Goal: Information Seeking & Learning: Learn about a topic

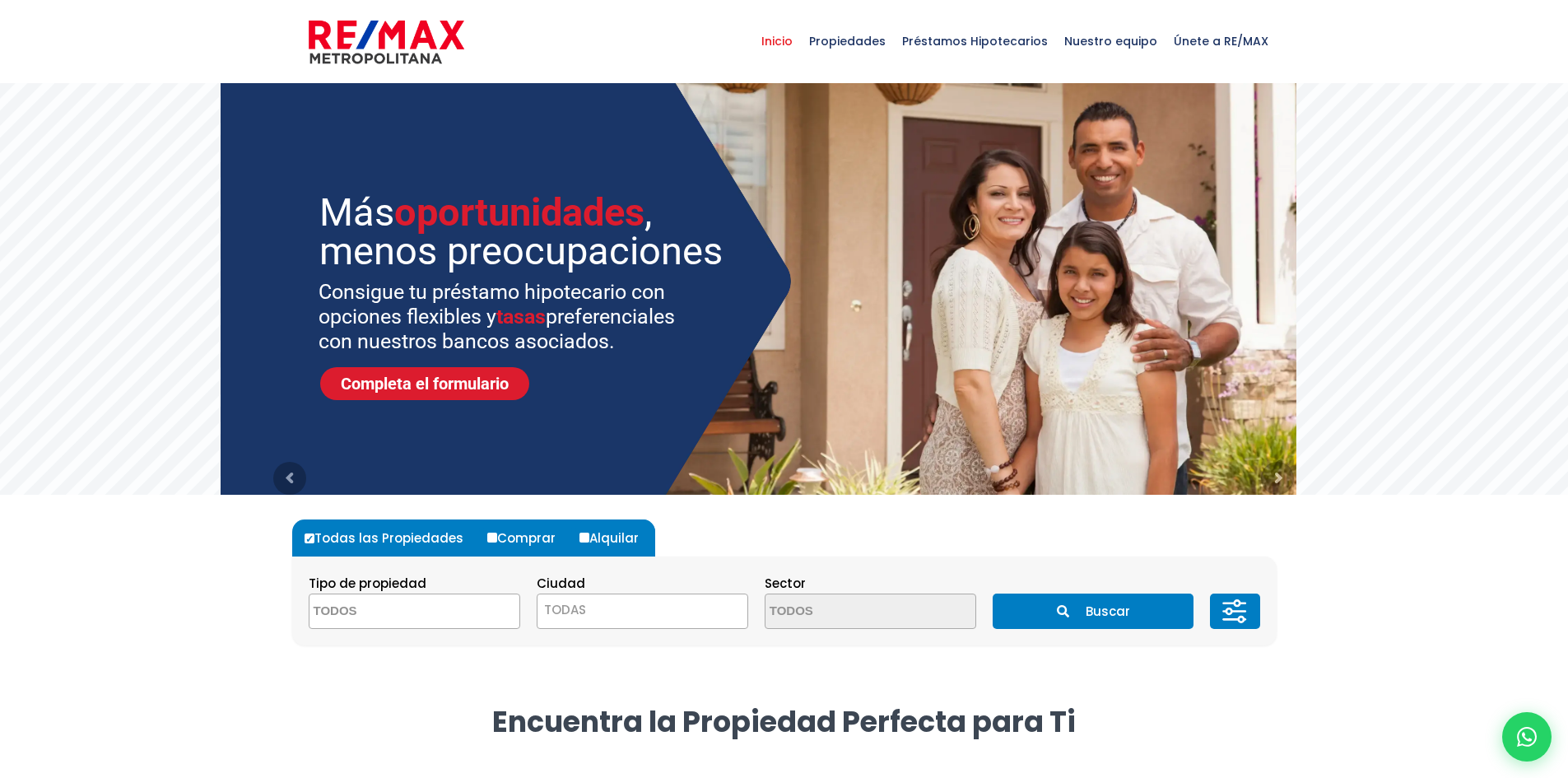
click at [488, 606] on span at bounding box center [414, 611] width 211 height 35
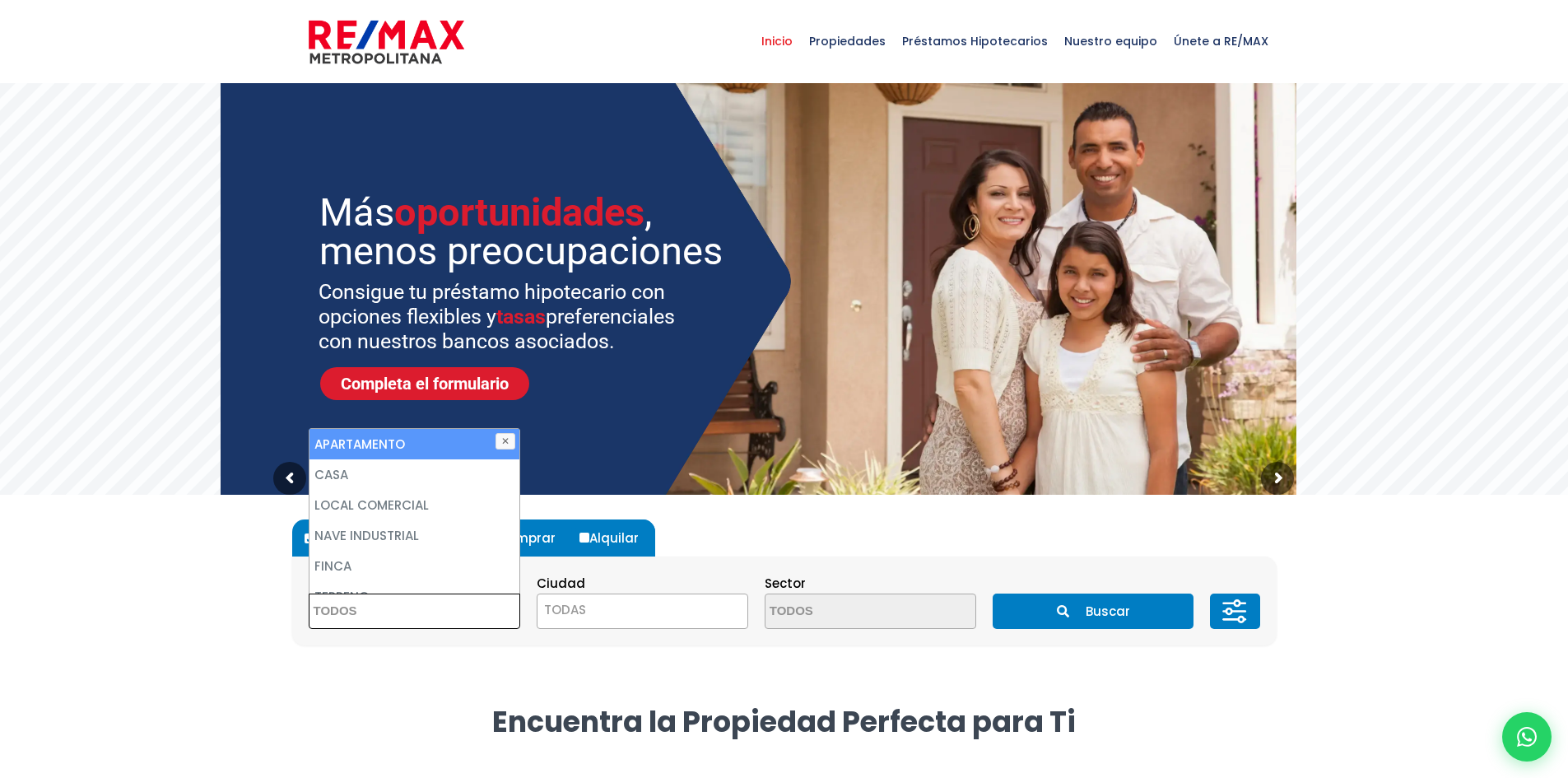
click at [408, 453] on li "APARTAMENTO" at bounding box center [415, 444] width 210 height 30
select select "apartment"
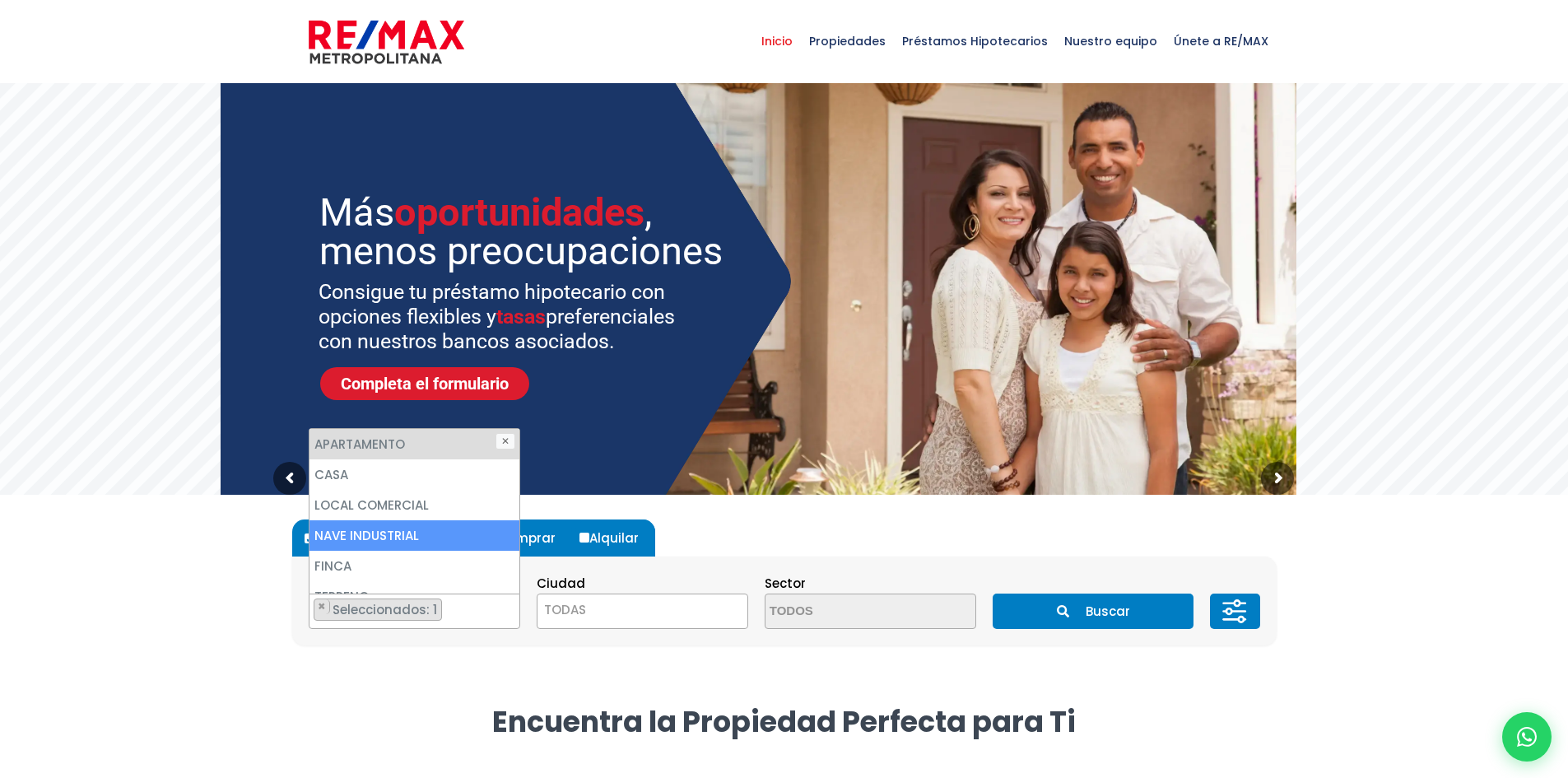
click at [591, 598] on span "TODAS" at bounding box center [643, 609] width 210 height 23
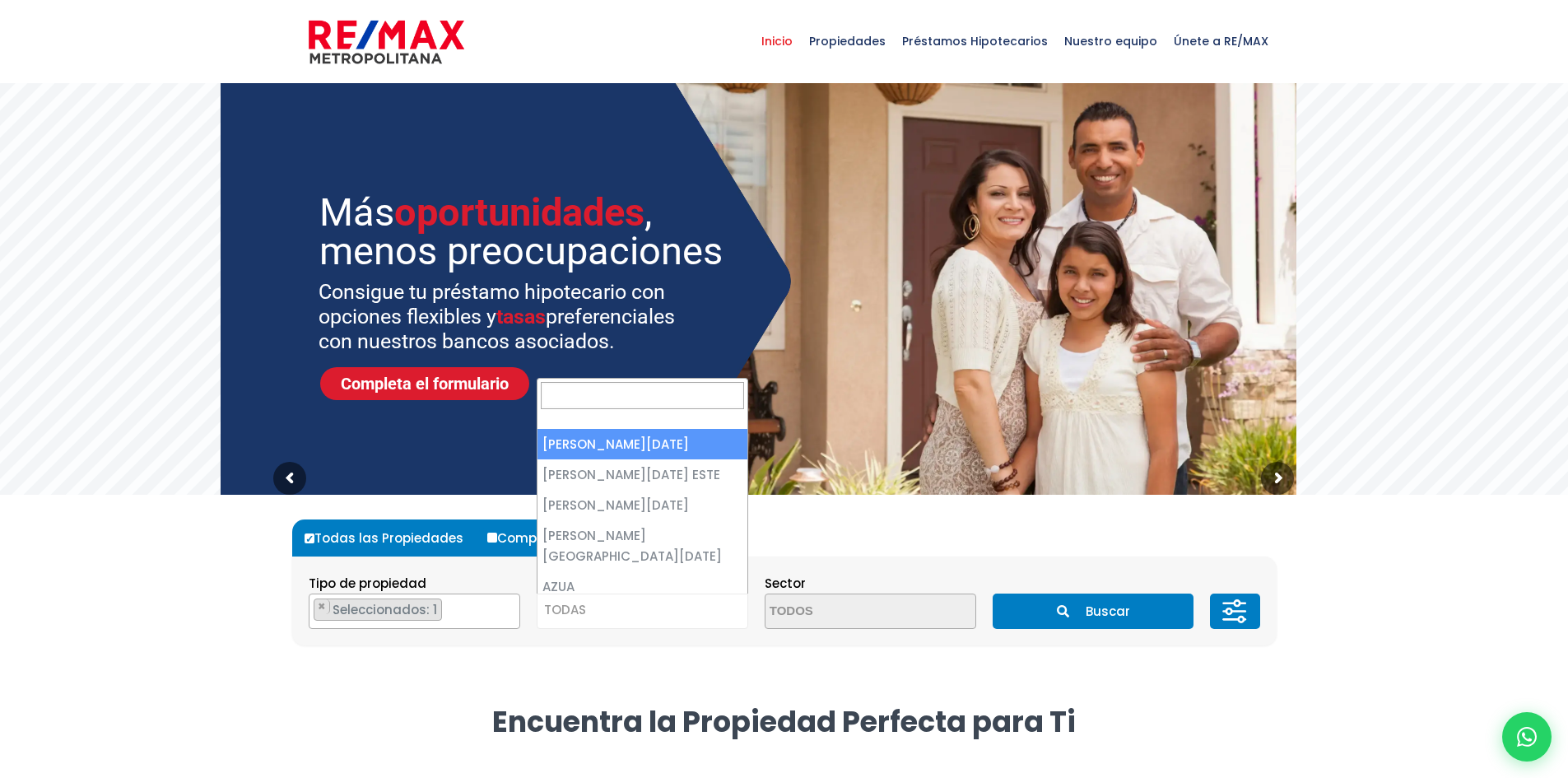
select select "1"
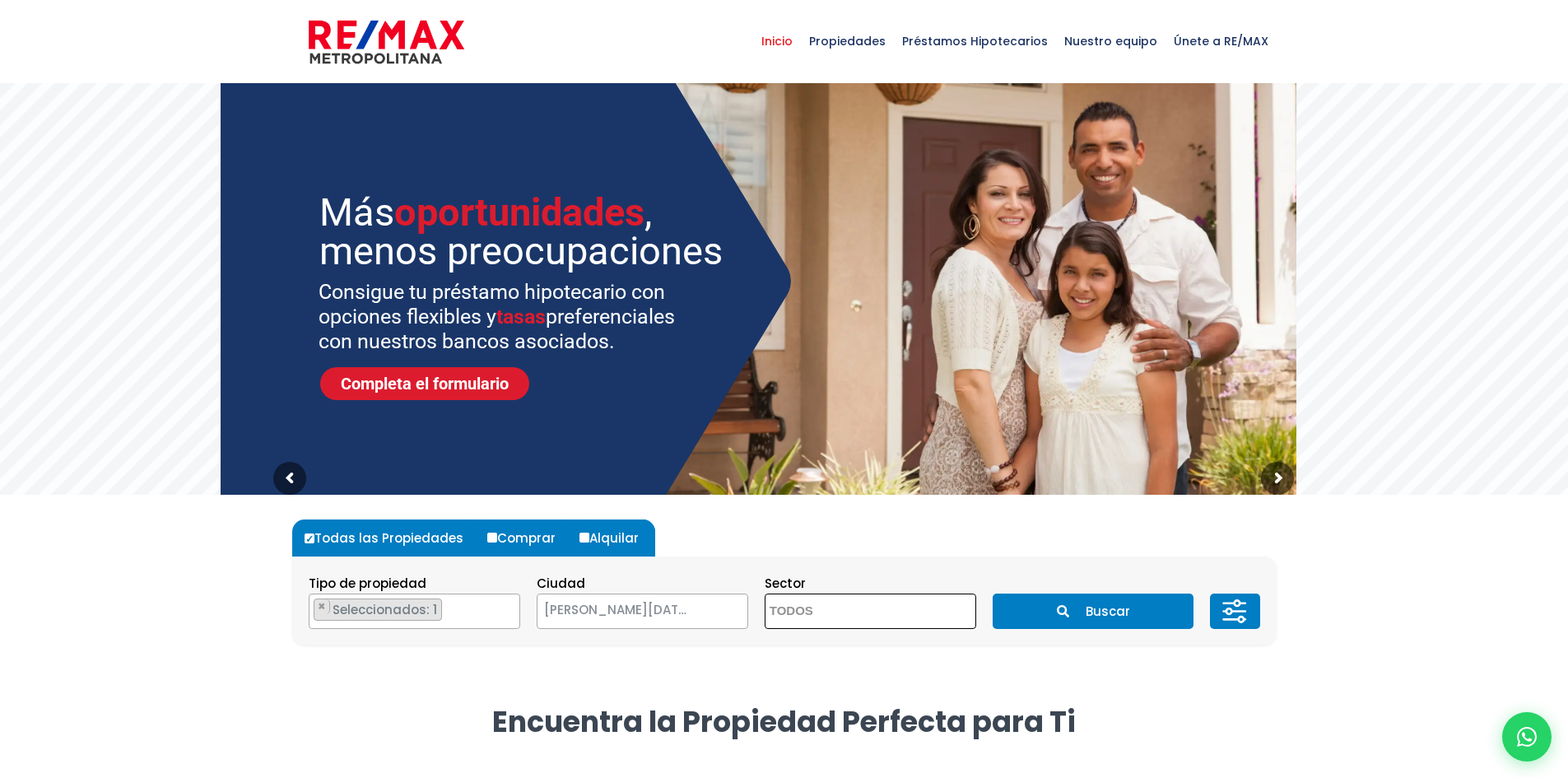
click at [794, 619] on textarea "Search" at bounding box center [845, 612] width 160 height 35
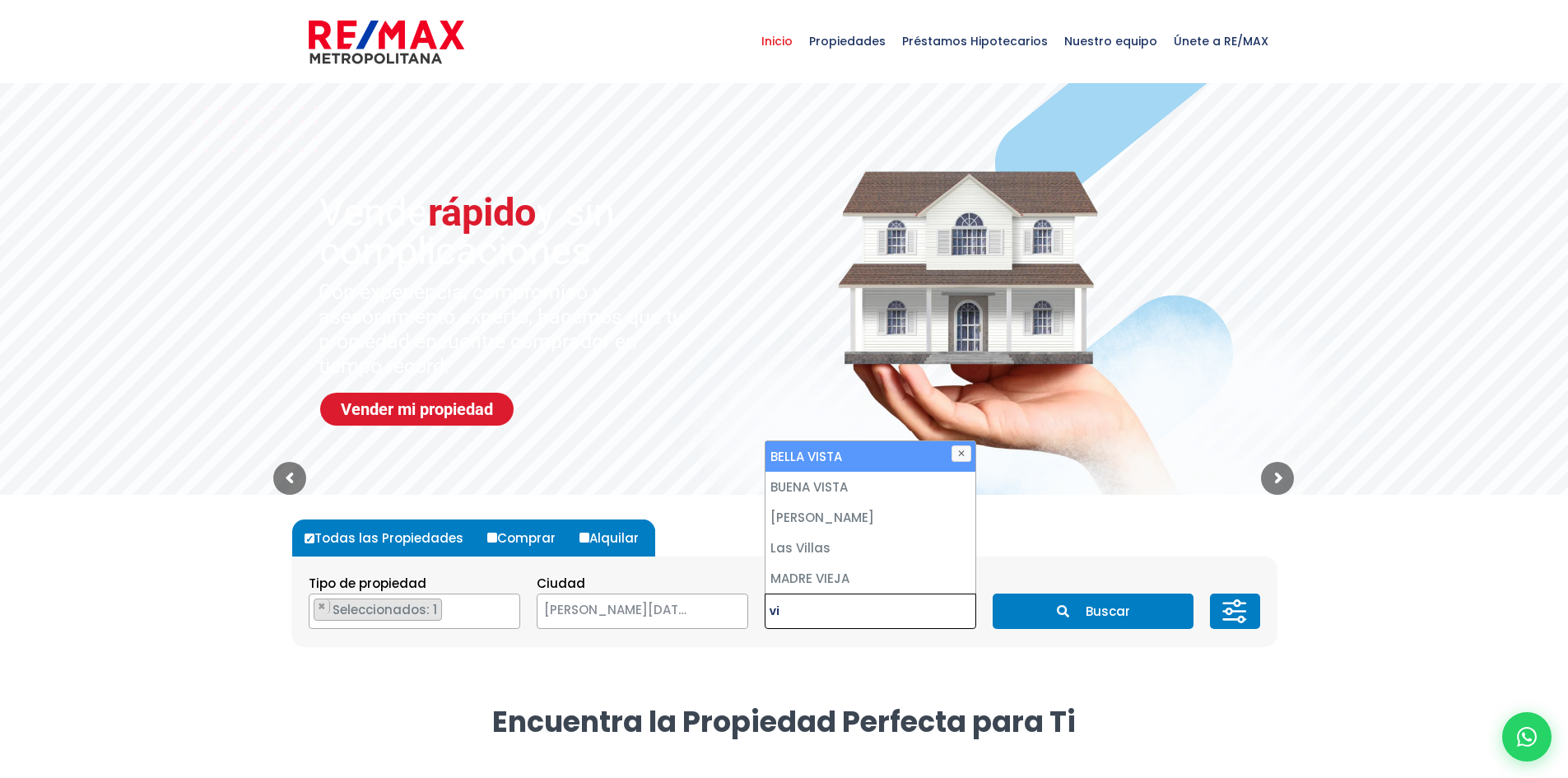
type textarea "v"
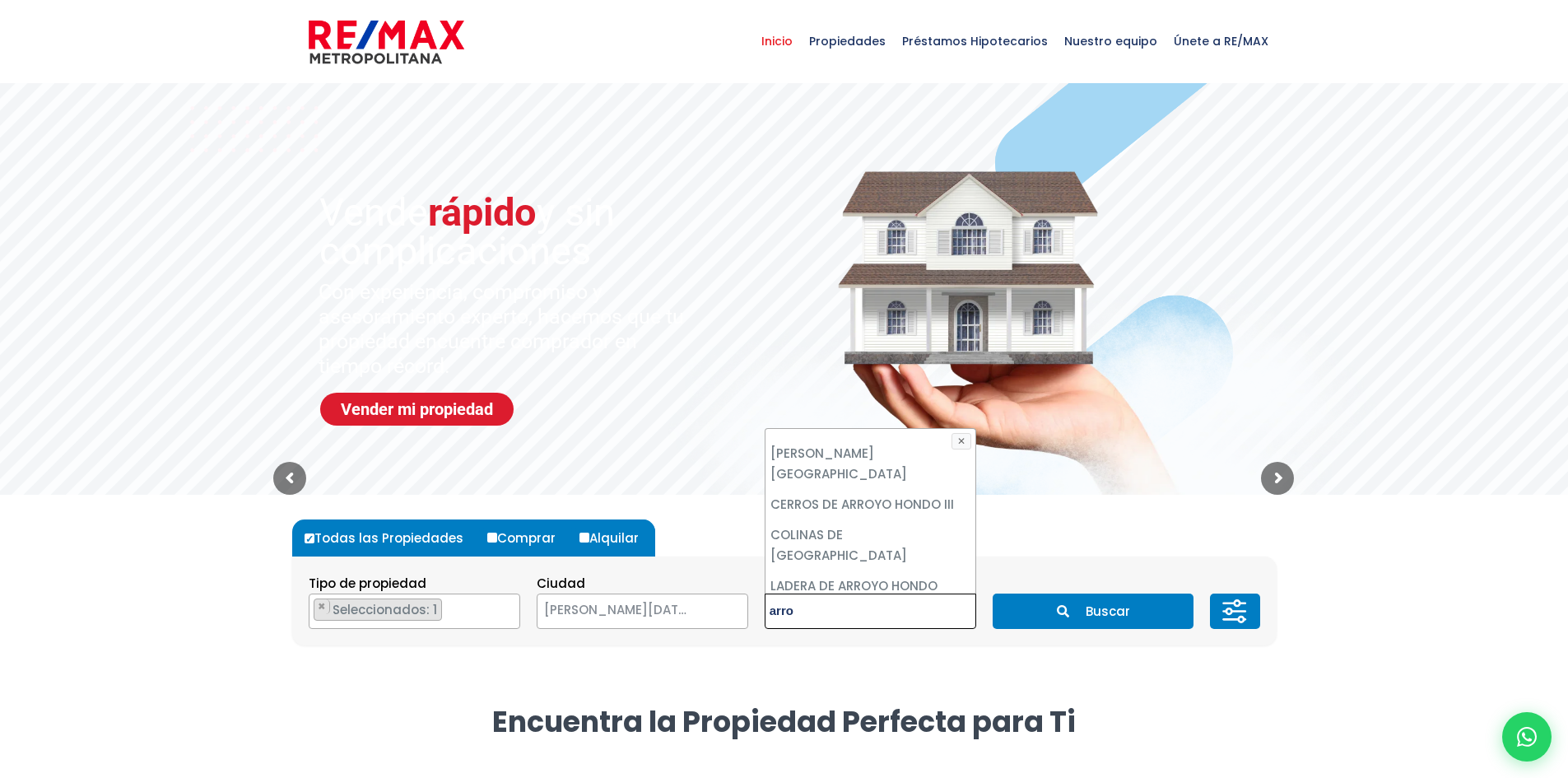
scroll to position [161, 0]
type textarea "arro"
click at [815, 645] on li "Viejo Arroyo Hondo" at bounding box center [871, 660] width 210 height 30
select select "16301"
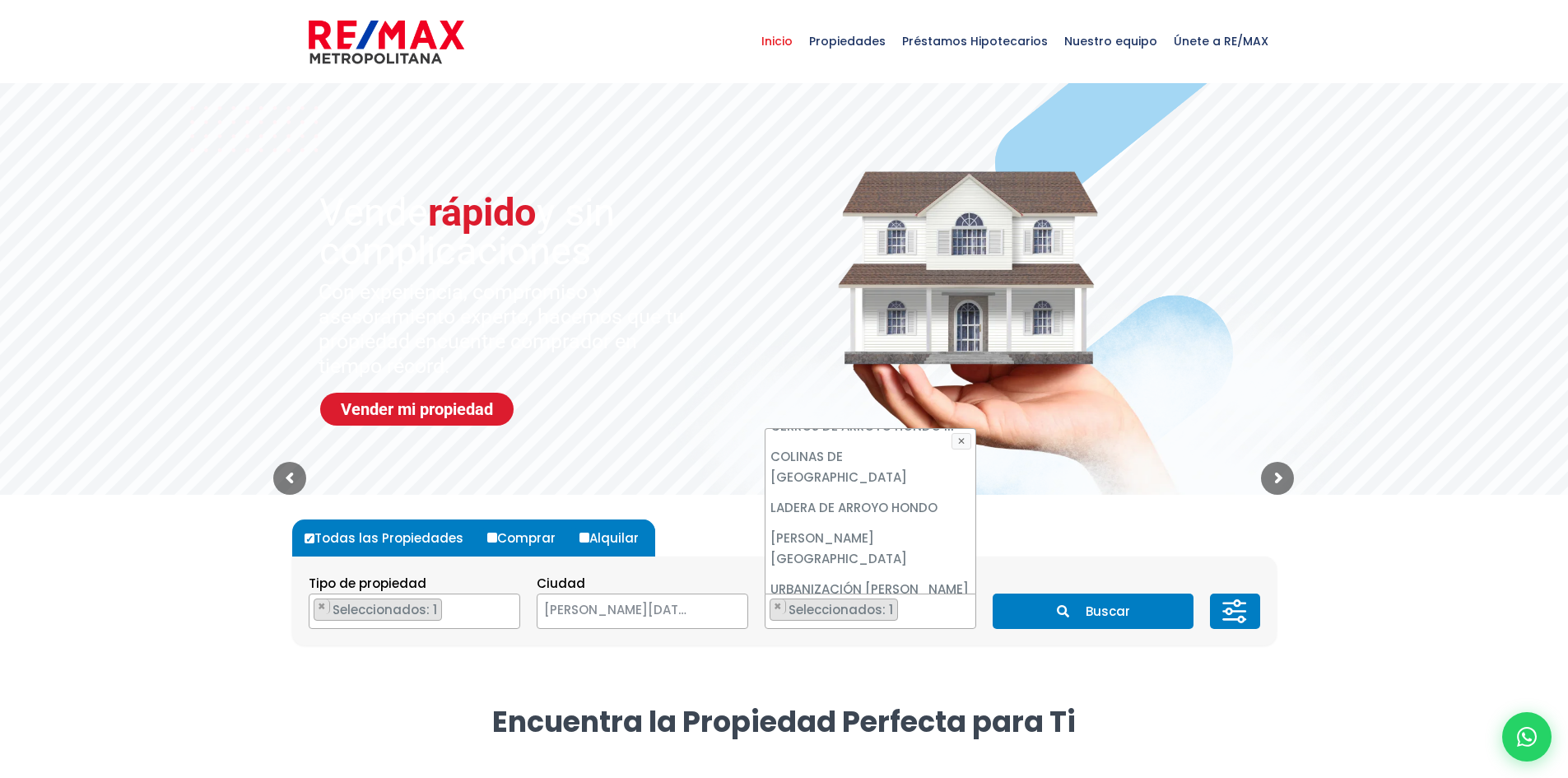
click at [1096, 616] on button "Buscar" at bounding box center [1093, 611] width 201 height 35
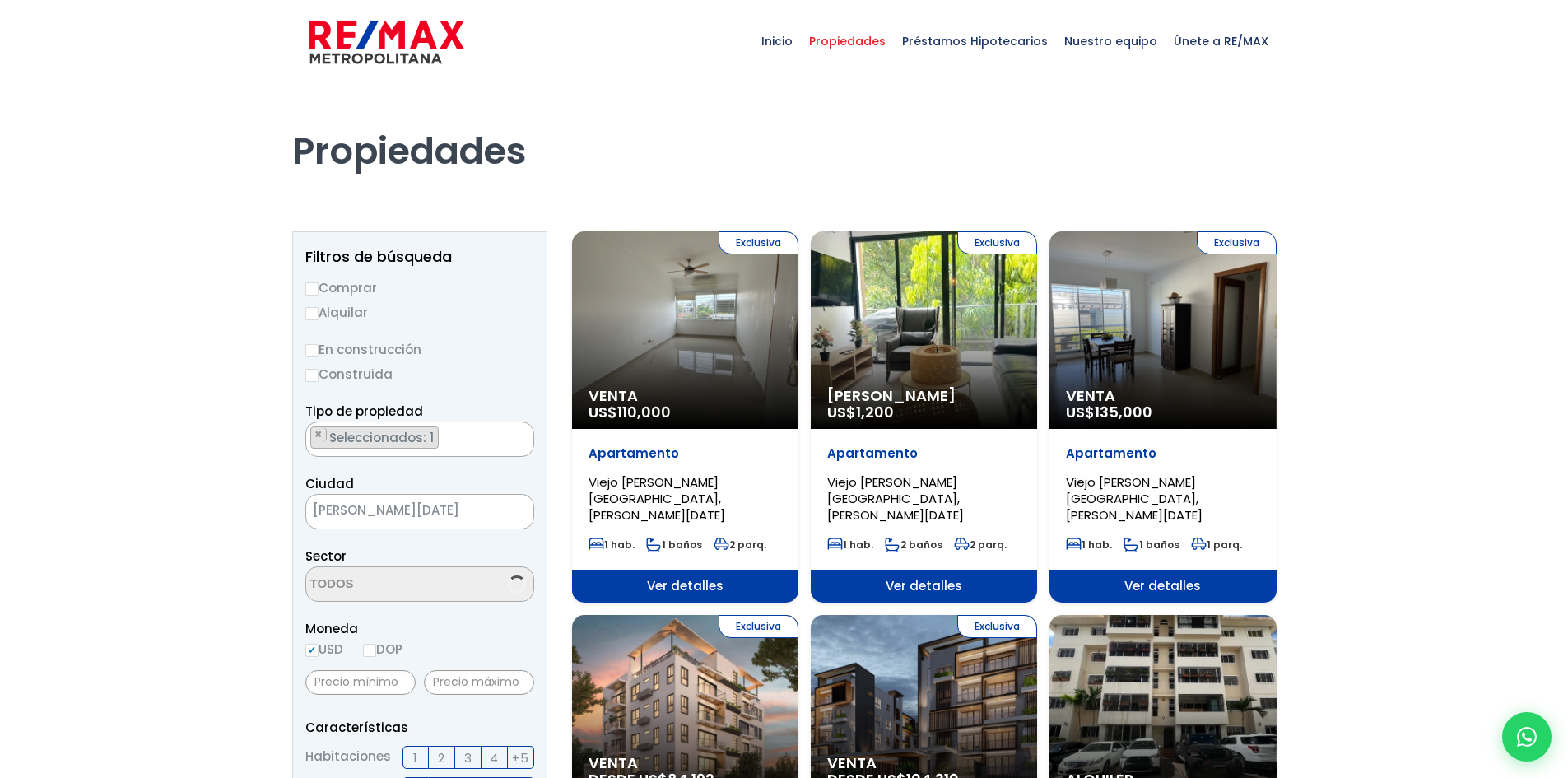
scroll to position [4600, 0]
select select "16301"
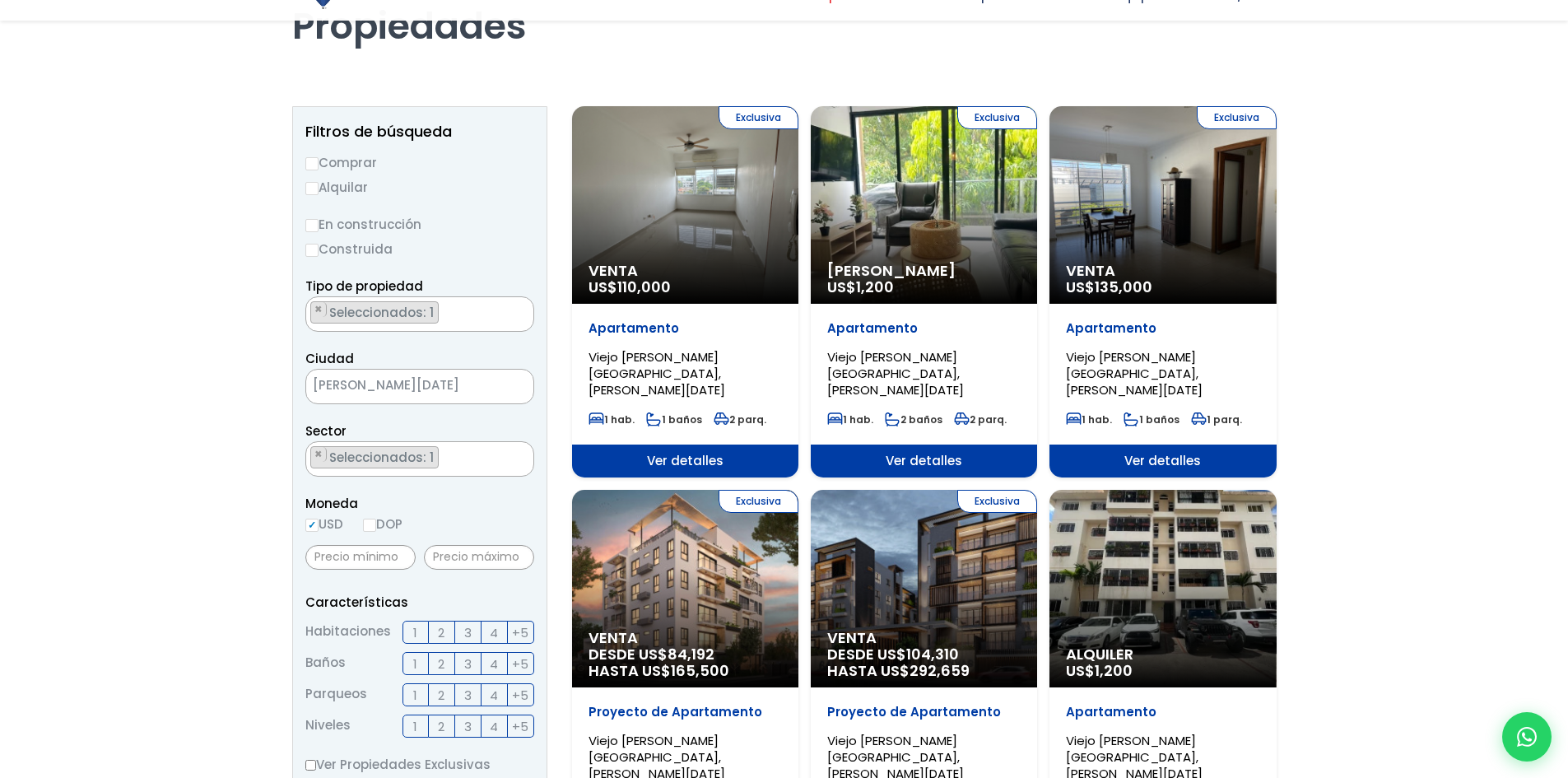
scroll to position [165, 0]
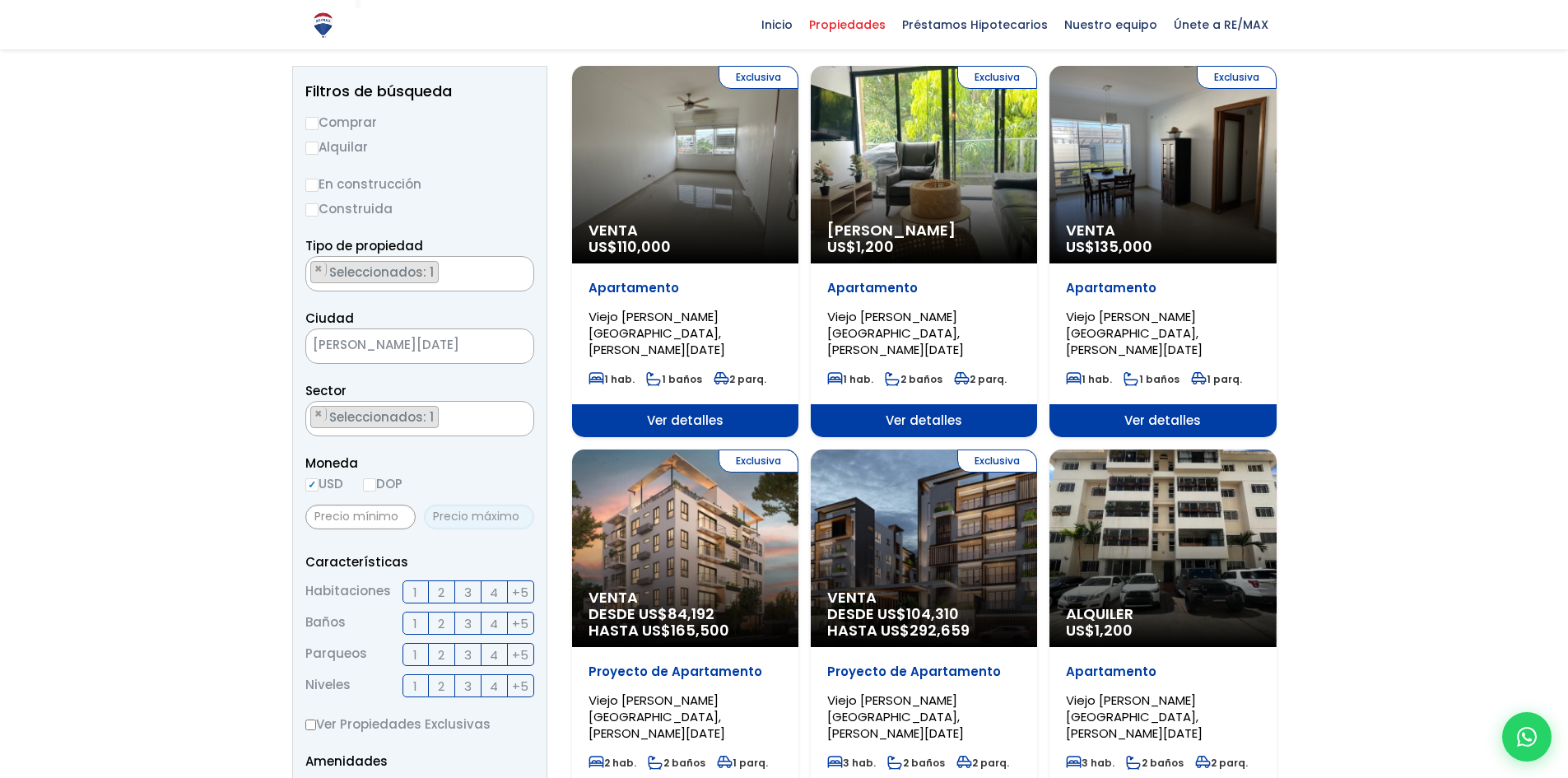
click at [464, 520] on input "text" at bounding box center [479, 516] width 110 height 24
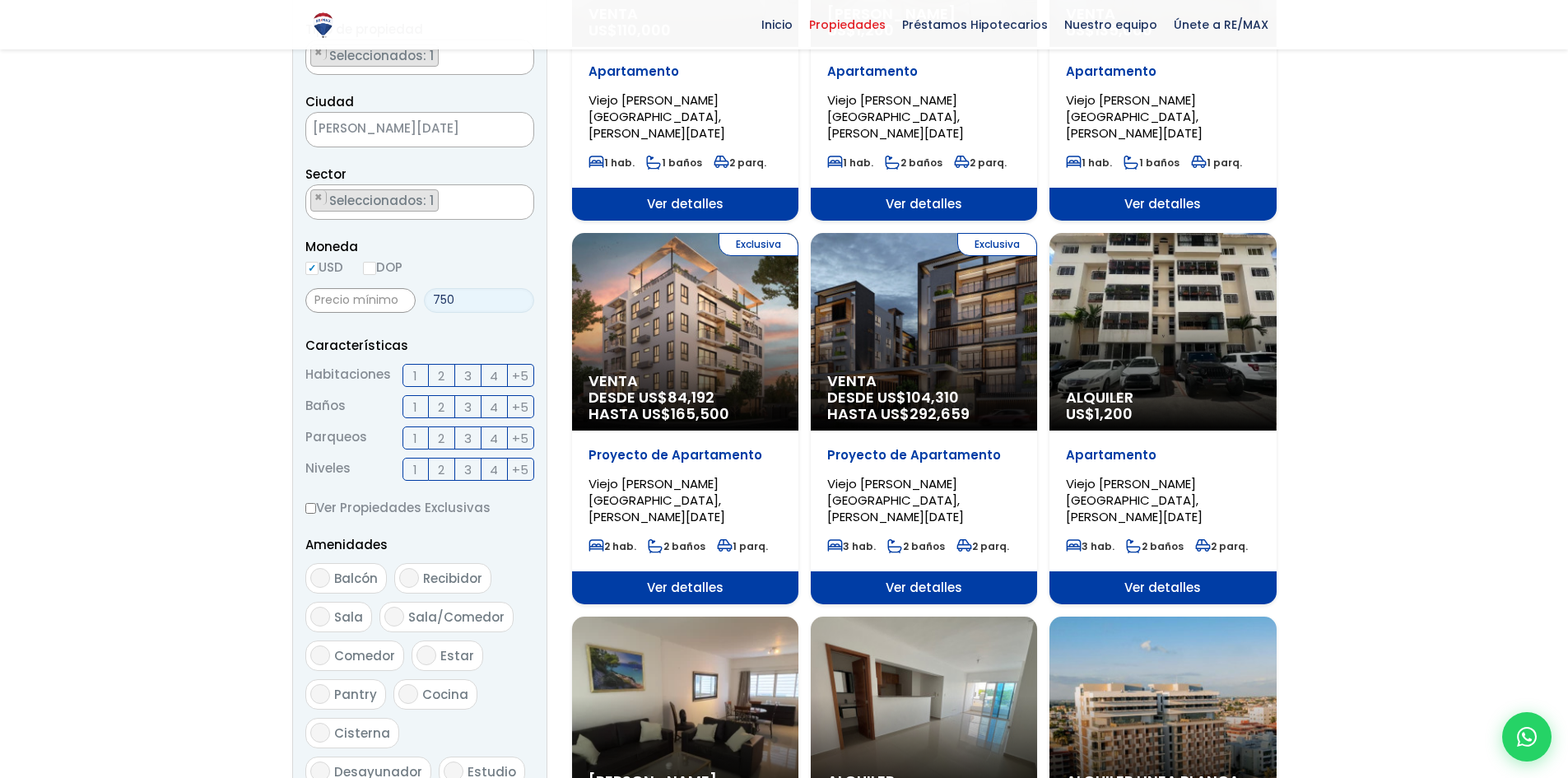
scroll to position [576, 0]
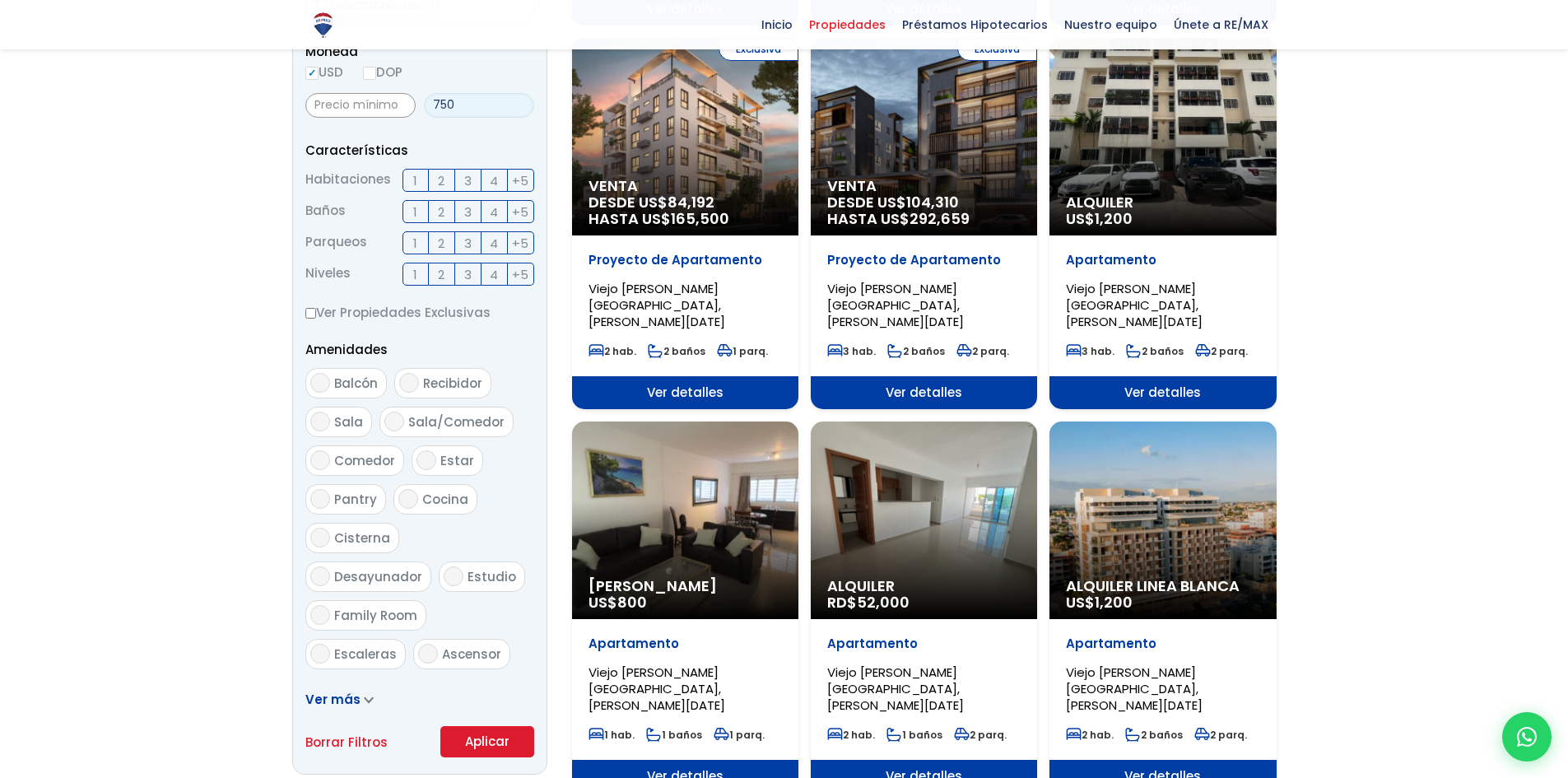
type input "750"
click at [492, 761] on aside "Filtros de búsqueda Comprar Alquilar En construcción Construida Tipo de propied…" at bounding box center [419, 214] width 255 height 1120
click at [490, 742] on button "Aplicar" at bounding box center [488, 741] width 94 height 31
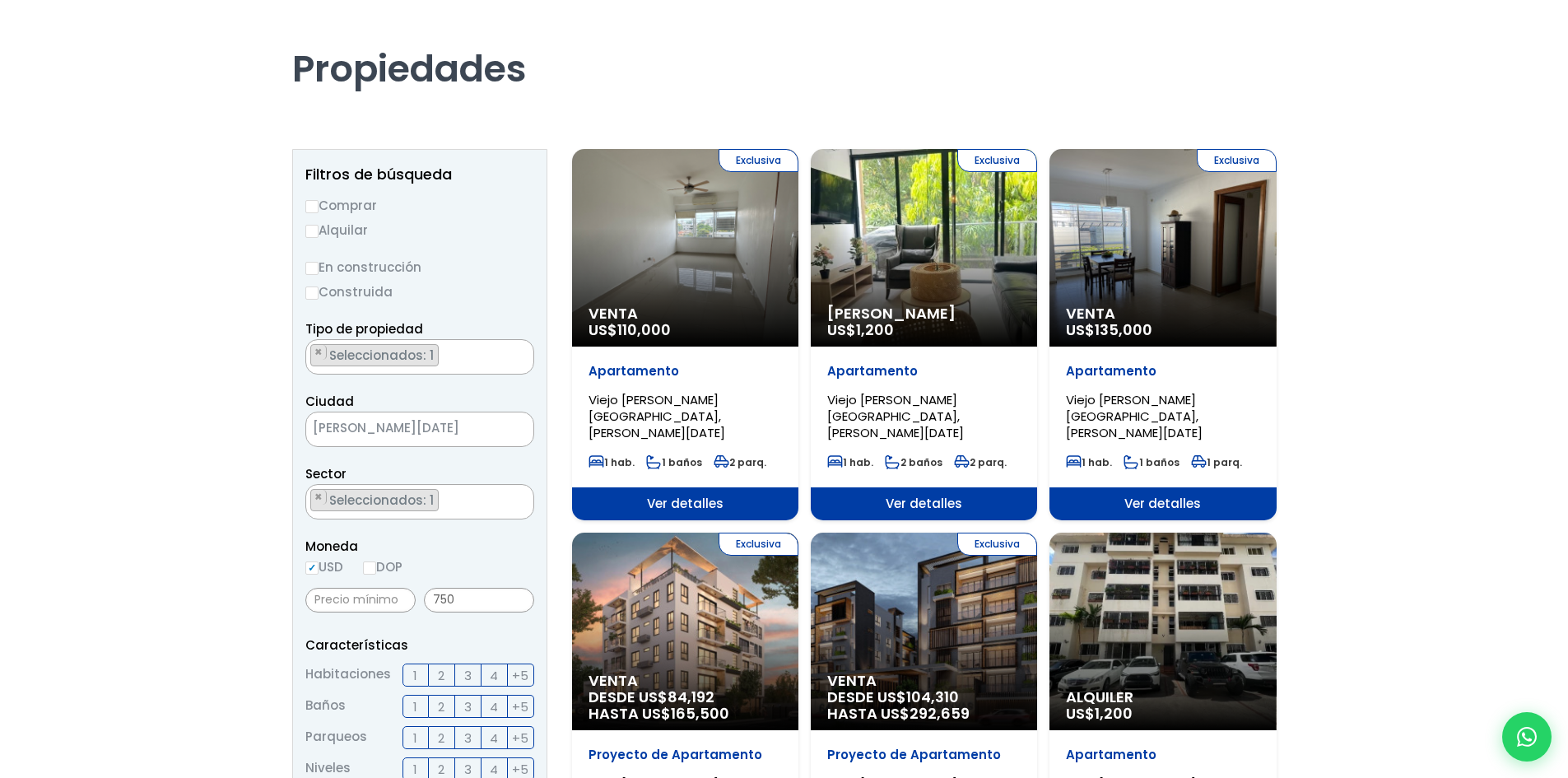
scroll to position [0, 0]
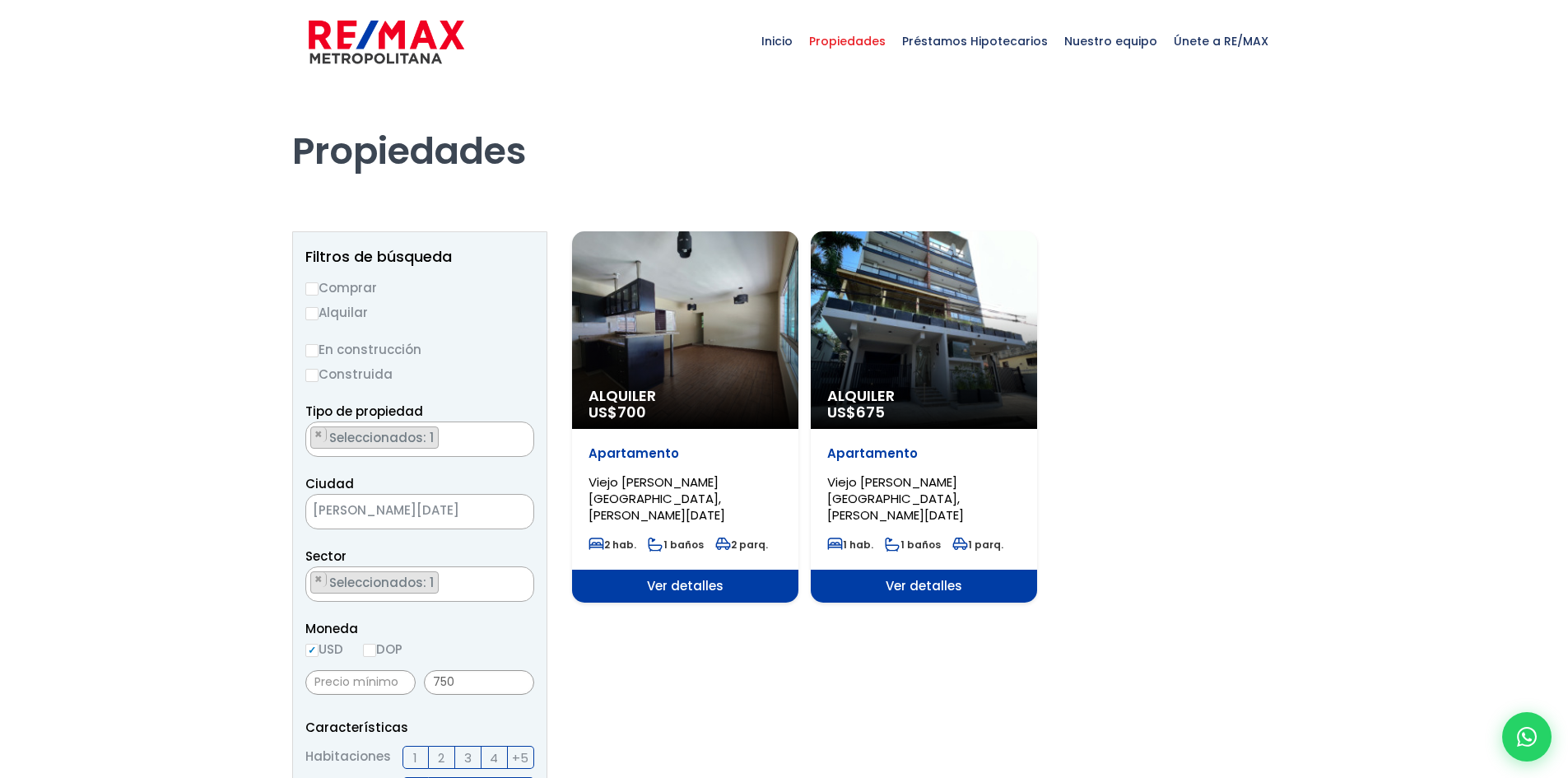
select select "16301"
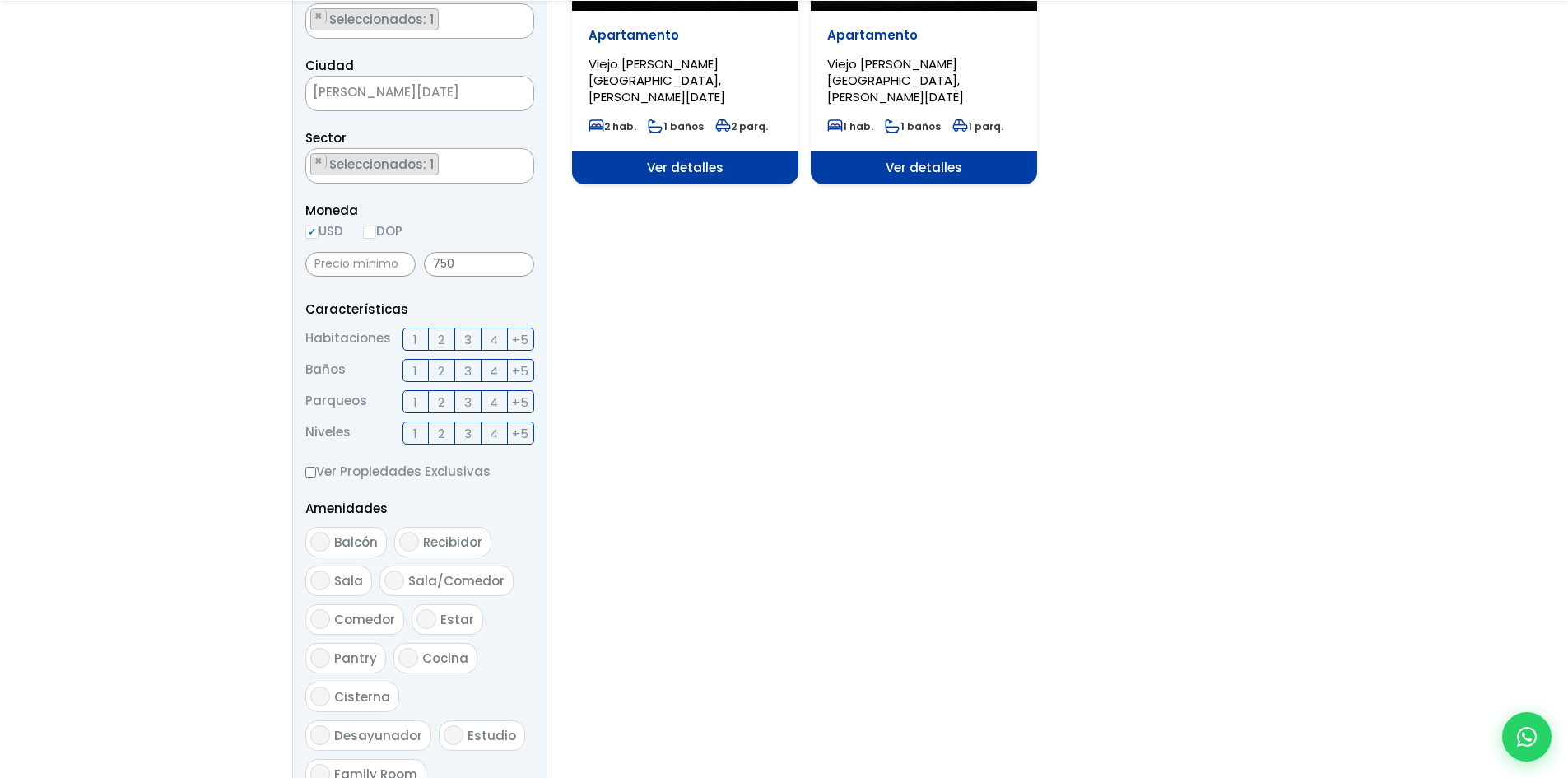
scroll to position [494, 0]
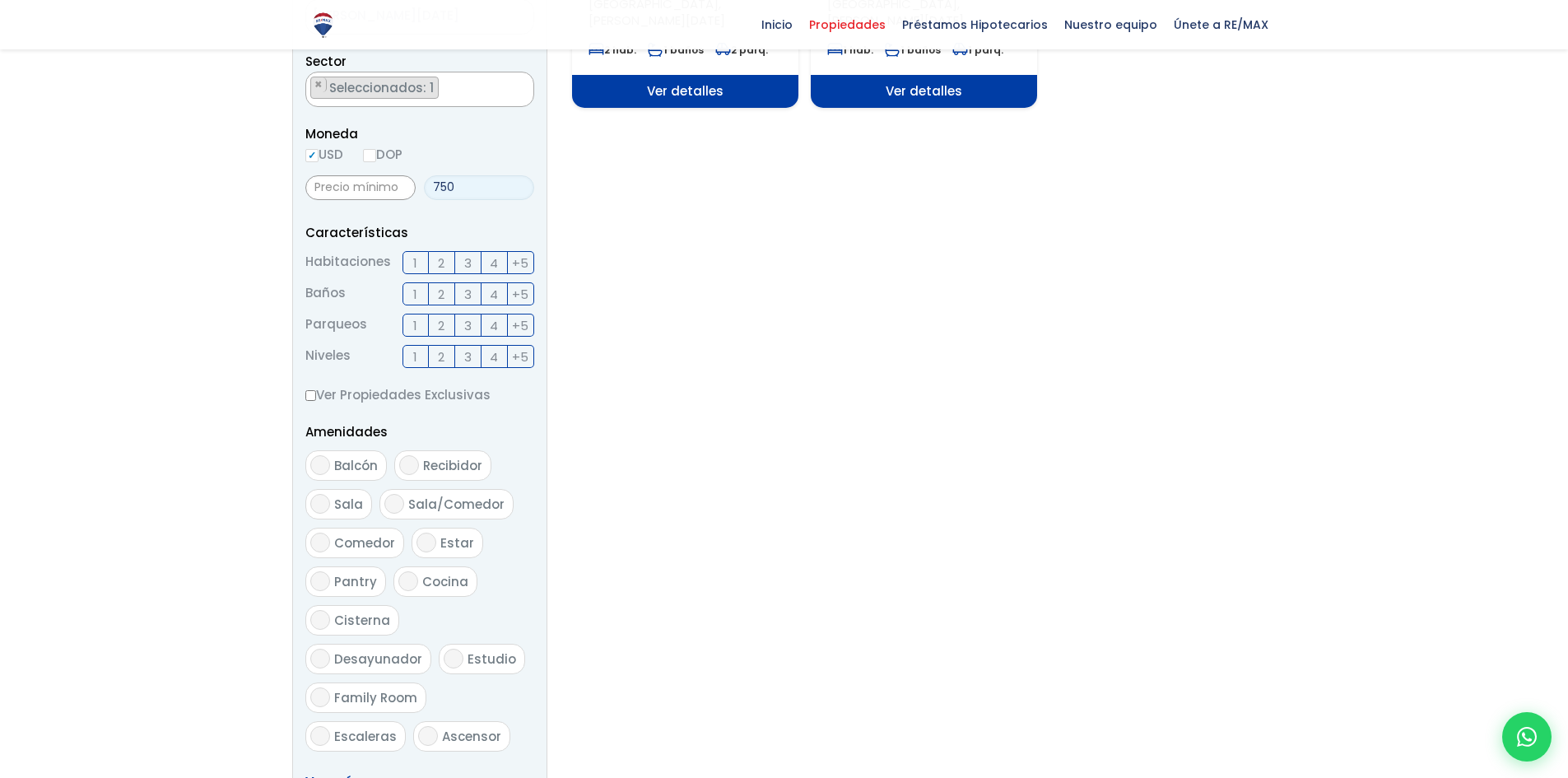
click at [485, 183] on input "750" at bounding box center [479, 187] width 110 height 24
drag, startPoint x: 462, startPoint y: 185, endPoint x: 490, endPoint y: 184, distance: 28.0
click at [490, 184] on input "750" at bounding box center [479, 187] width 110 height 24
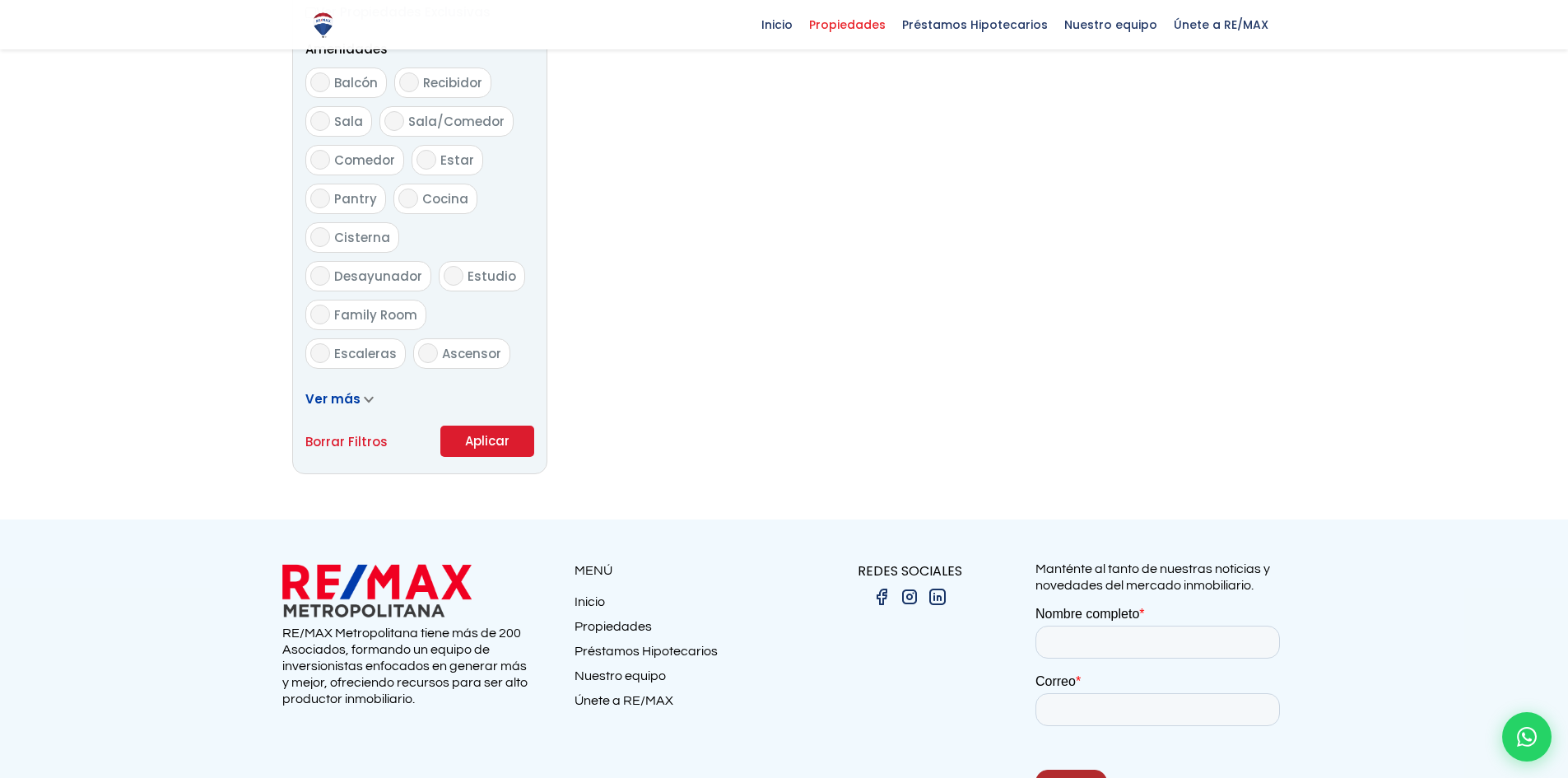
scroll to position [983, 0]
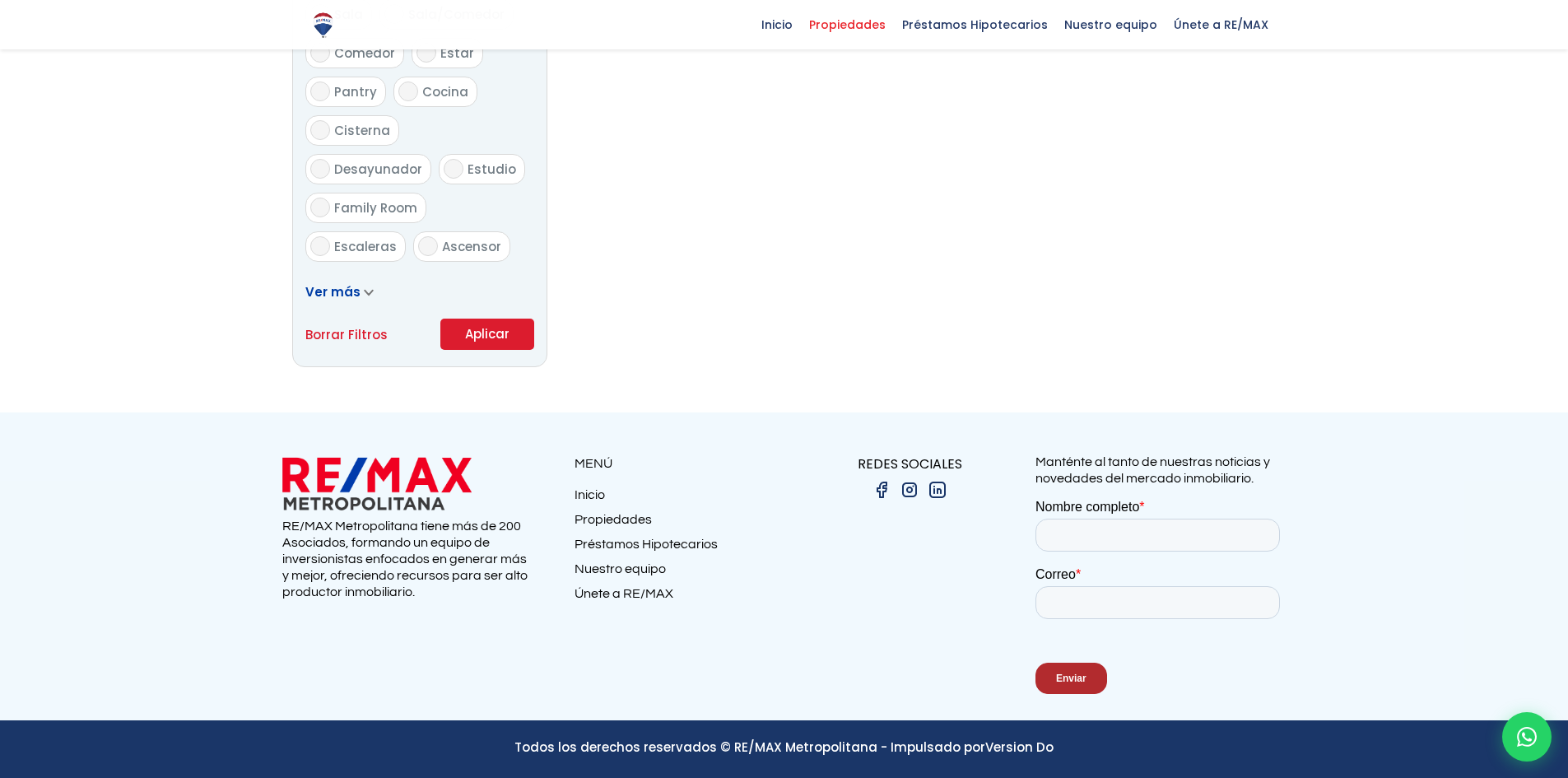
type input "800"
click at [497, 346] on button "Aplicar" at bounding box center [488, 334] width 94 height 31
click at [497, 330] on button "Aplicar" at bounding box center [488, 334] width 94 height 31
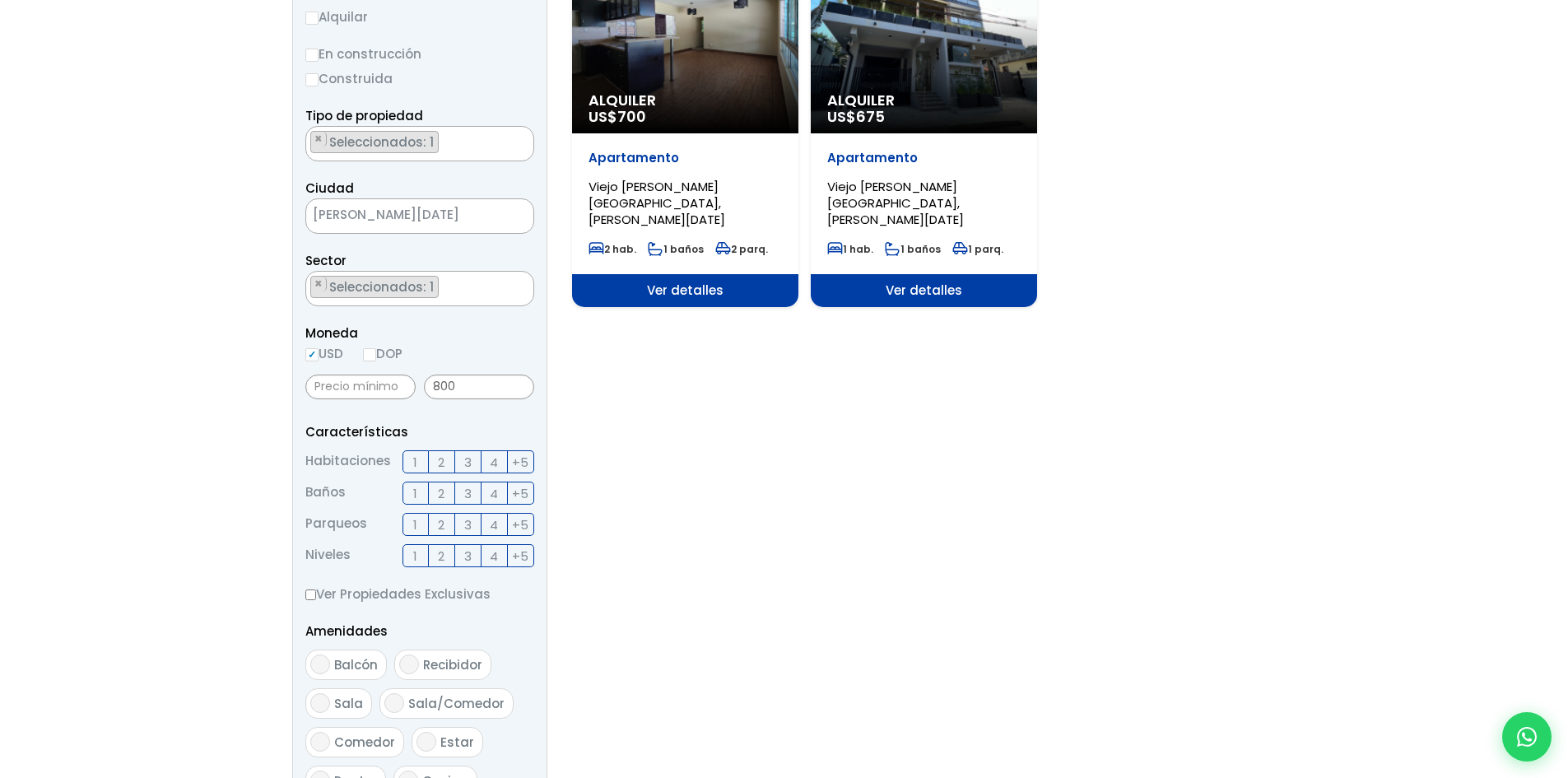
scroll to position [411, 0]
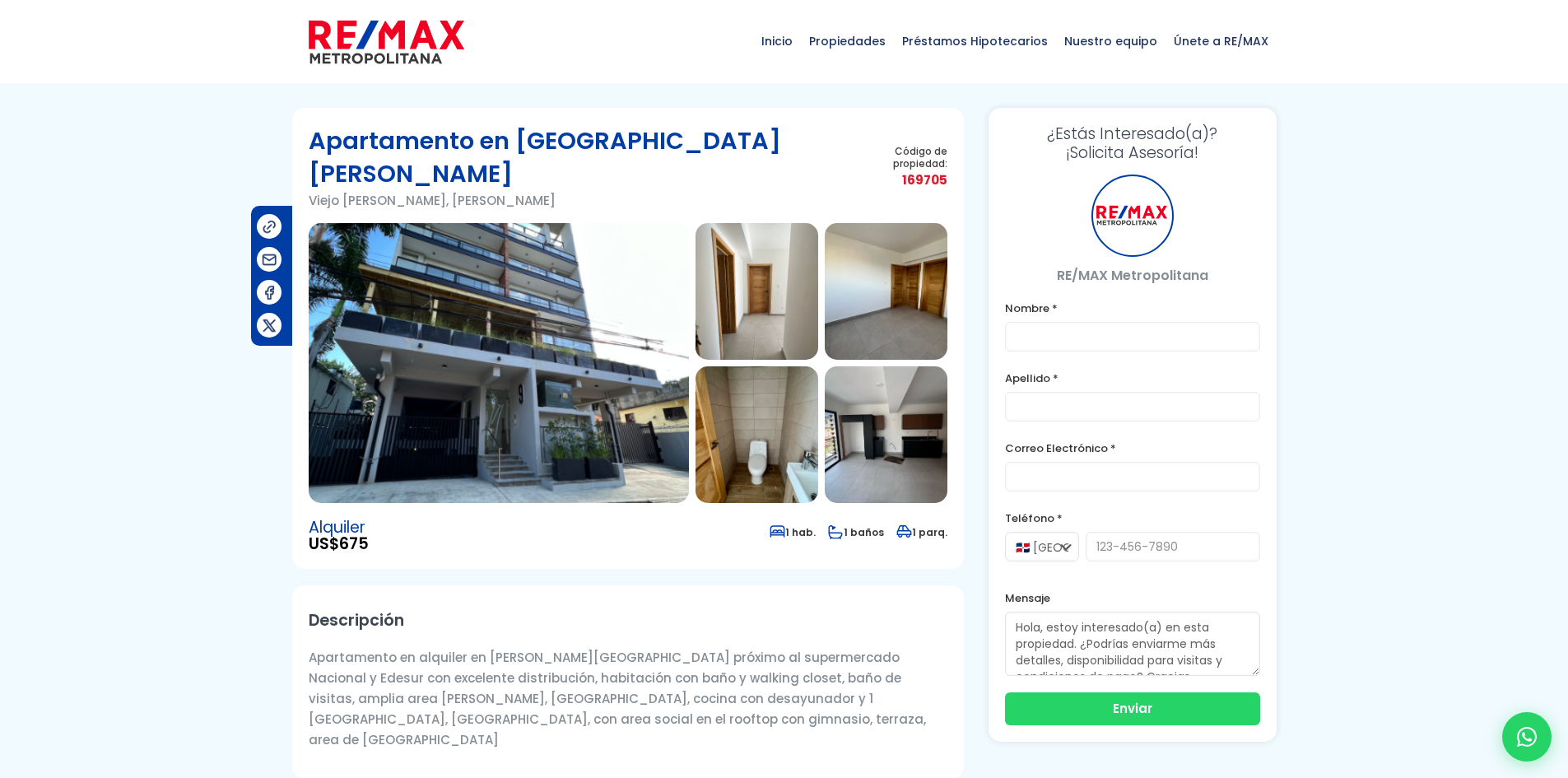
click at [515, 372] on img at bounding box center [499, 363] width 380 height 280
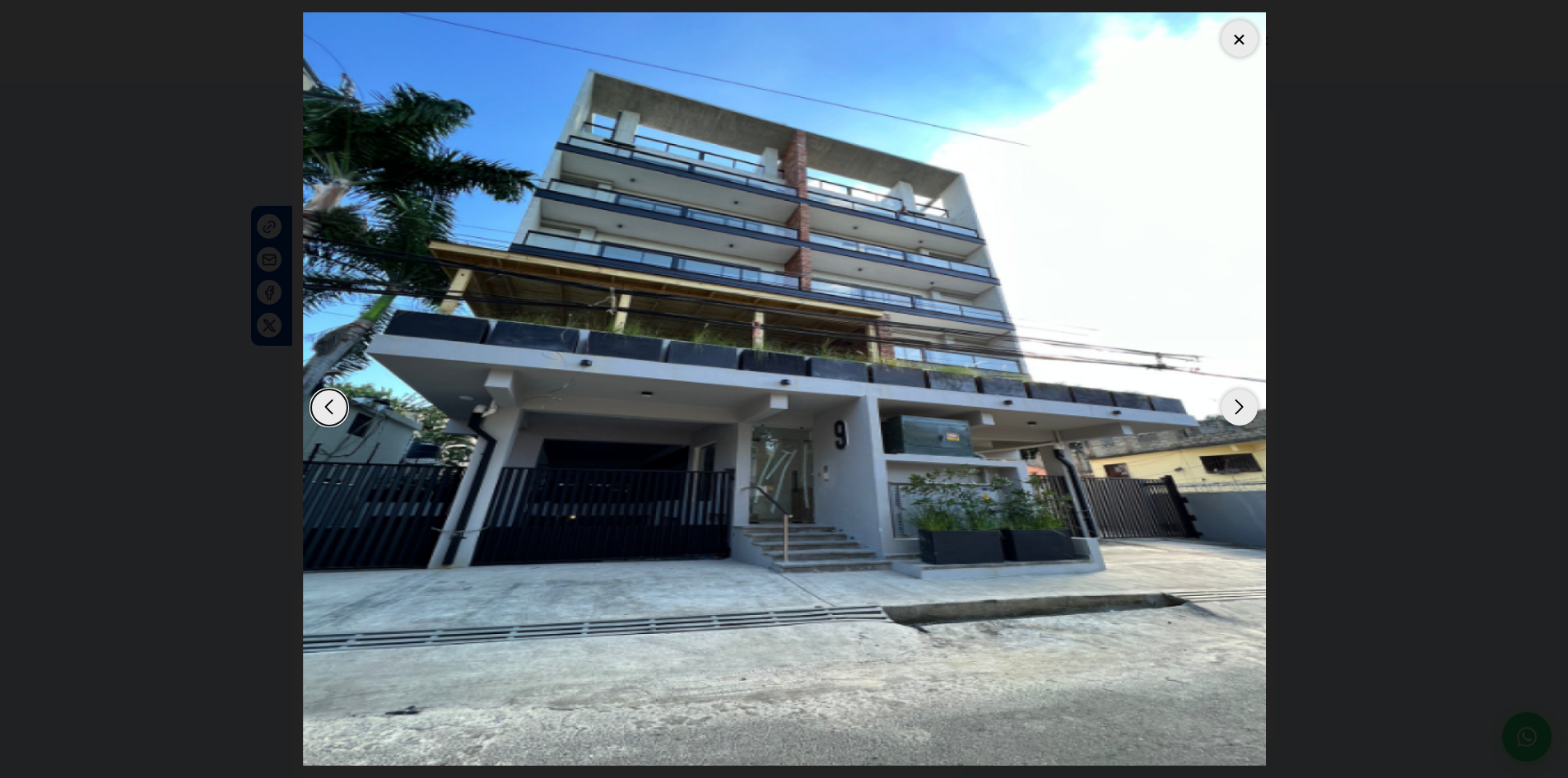
click at [1247, 411] on div "Next slide" at bounding box center [1239, 407] width 36 height 36
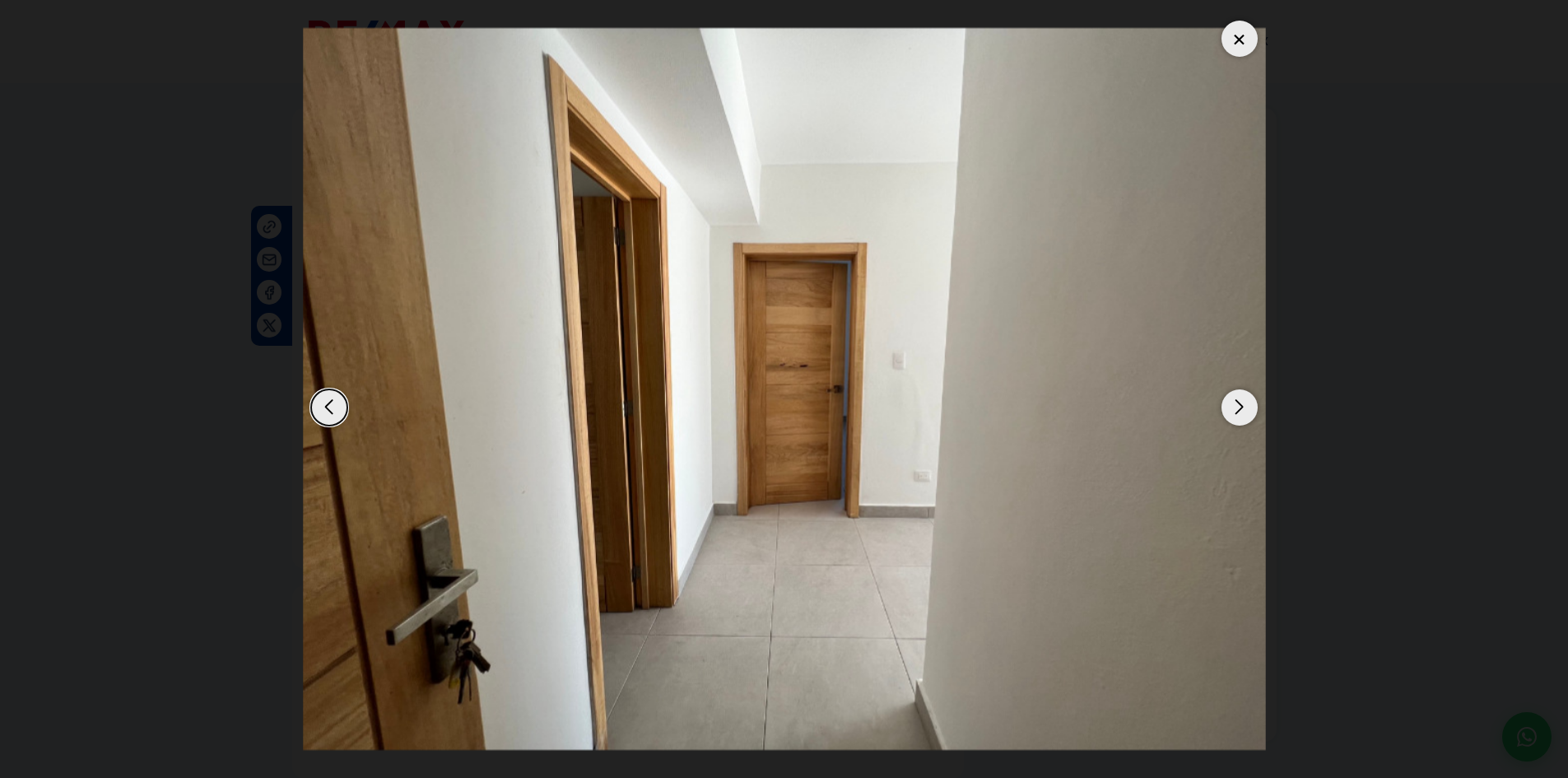
click at [1247, 411] on div "Next slide" at bounding box center [1239, 407] width 36 height 36
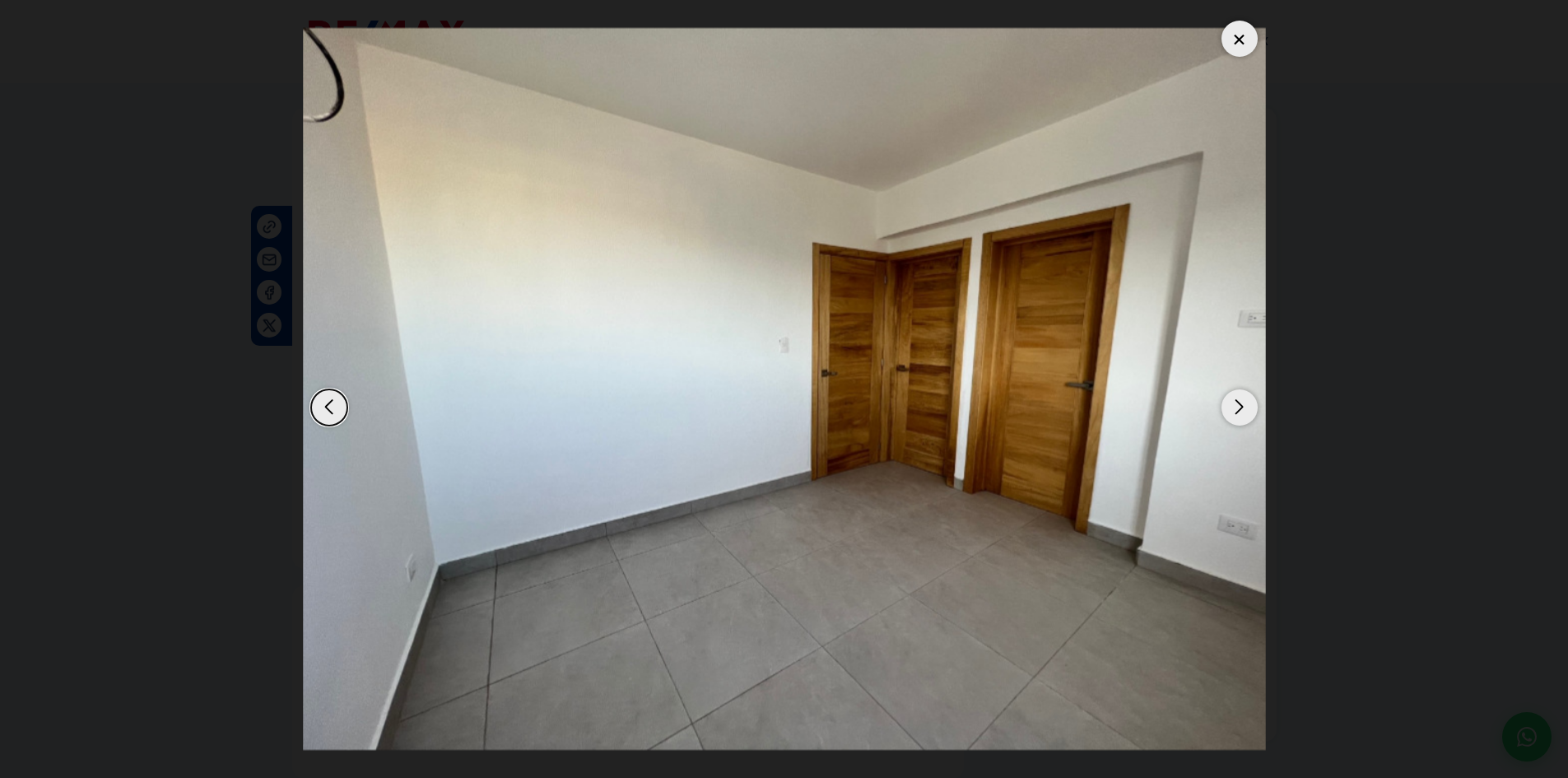
click at [1247, 411] on div "Next slide" at bounding box center [1239, 407] width 36 height 36
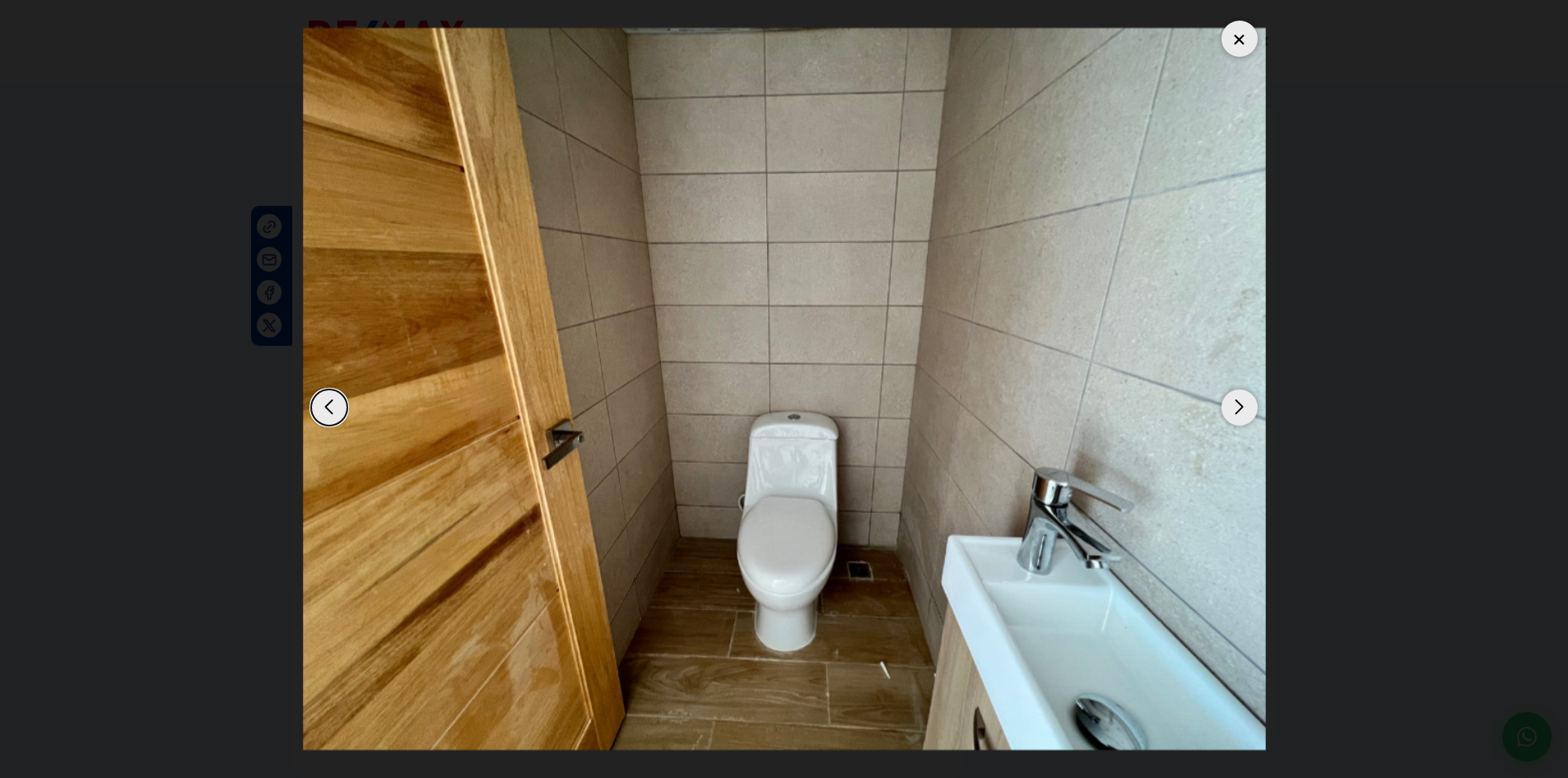
click at [1247, 411] on div "Next slide" at bounding box center [1239, 407] width 36 height 36
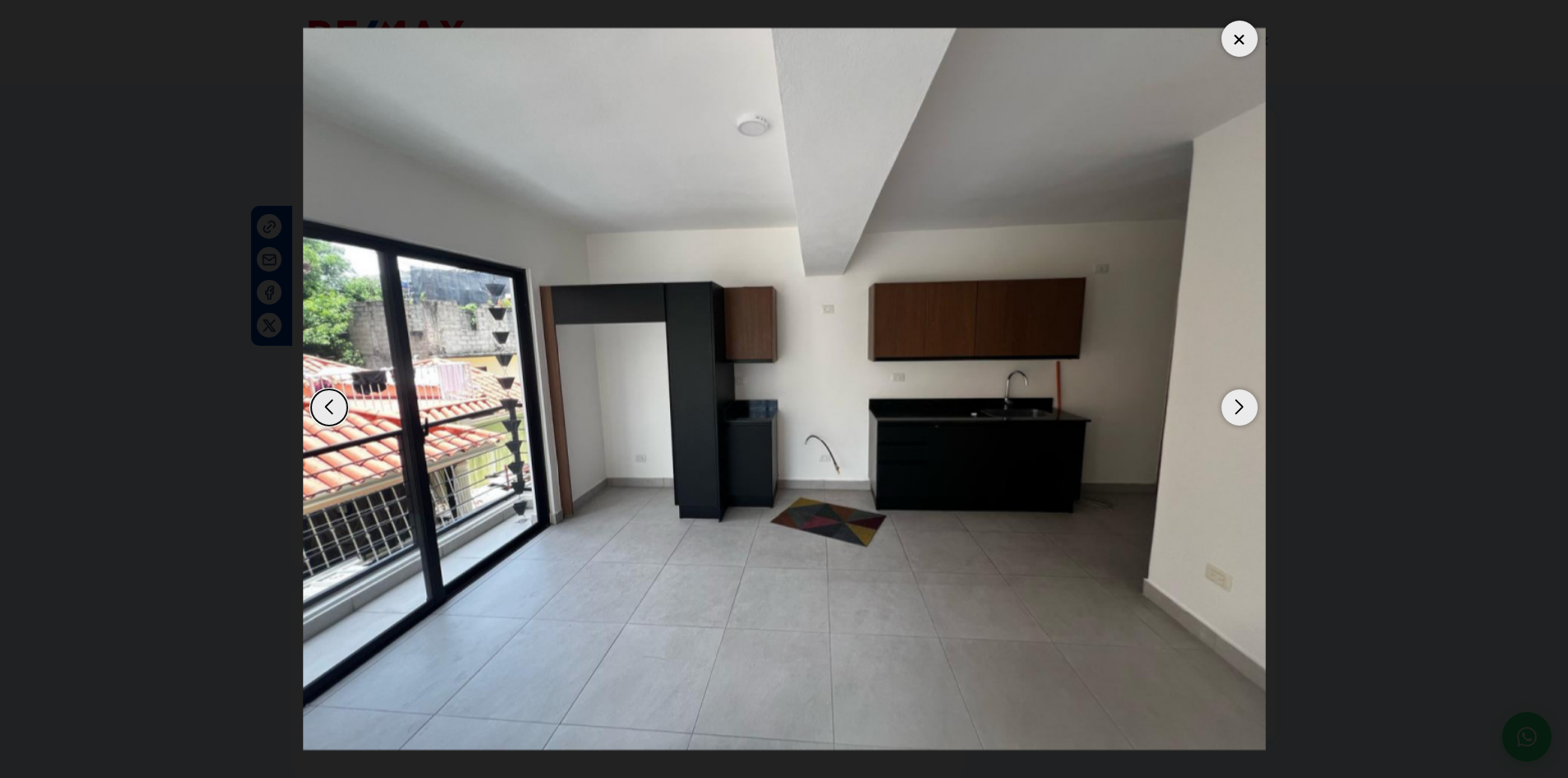
click at [1279, 174] on dialog at bounding box center [784, 389] width 988 height 778
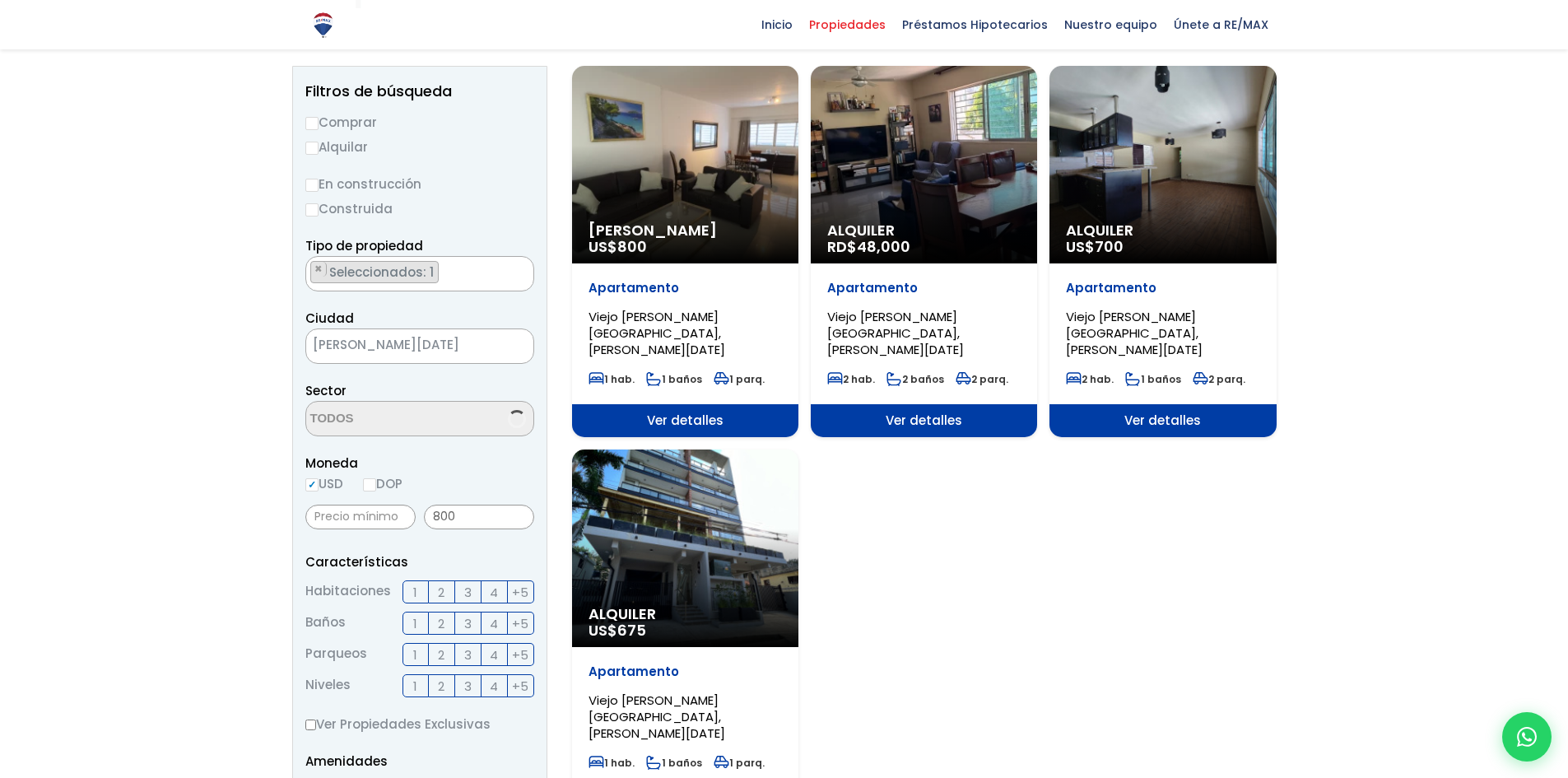
scroll to position [4600, 0]
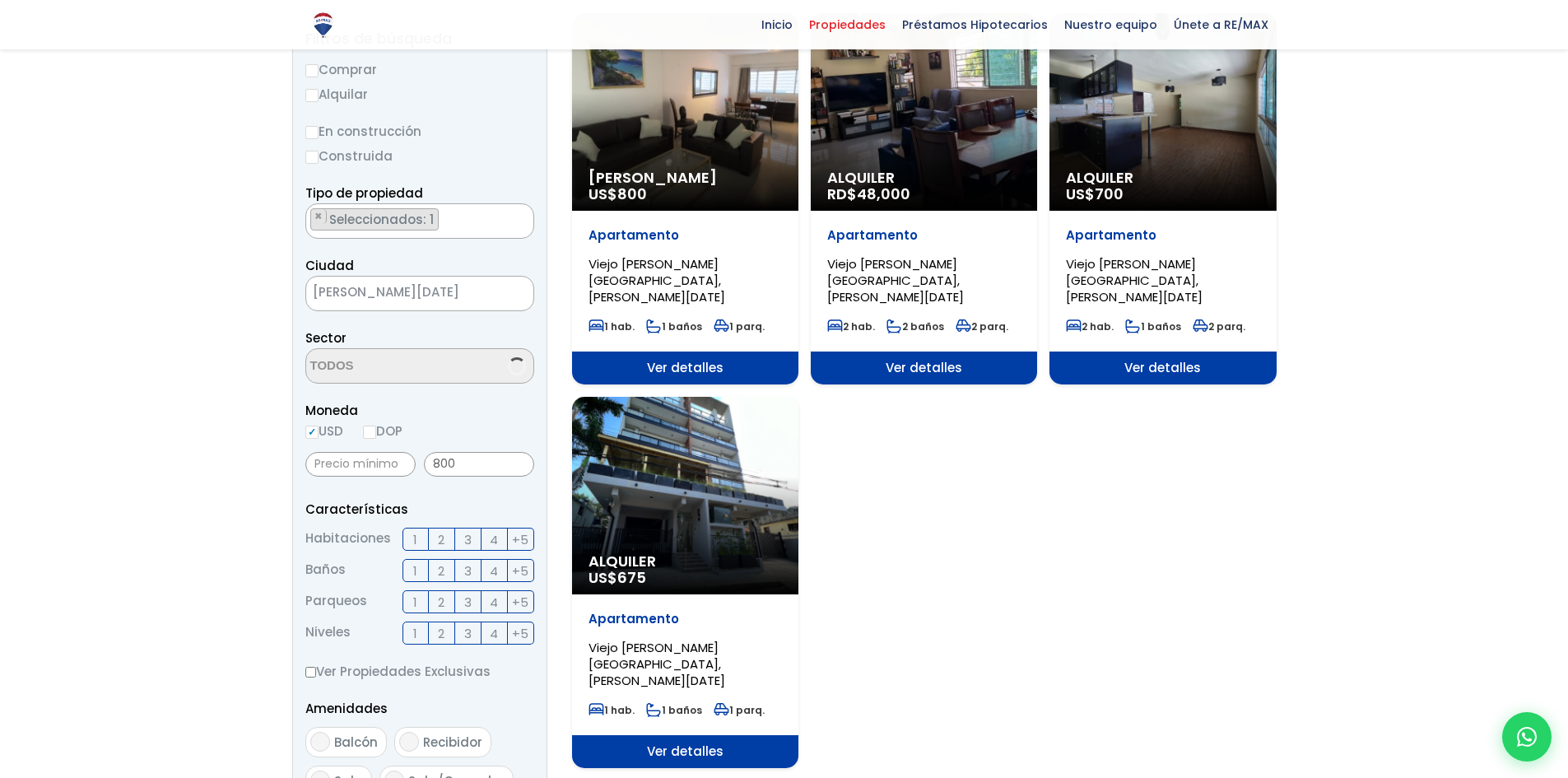
select select "16301"
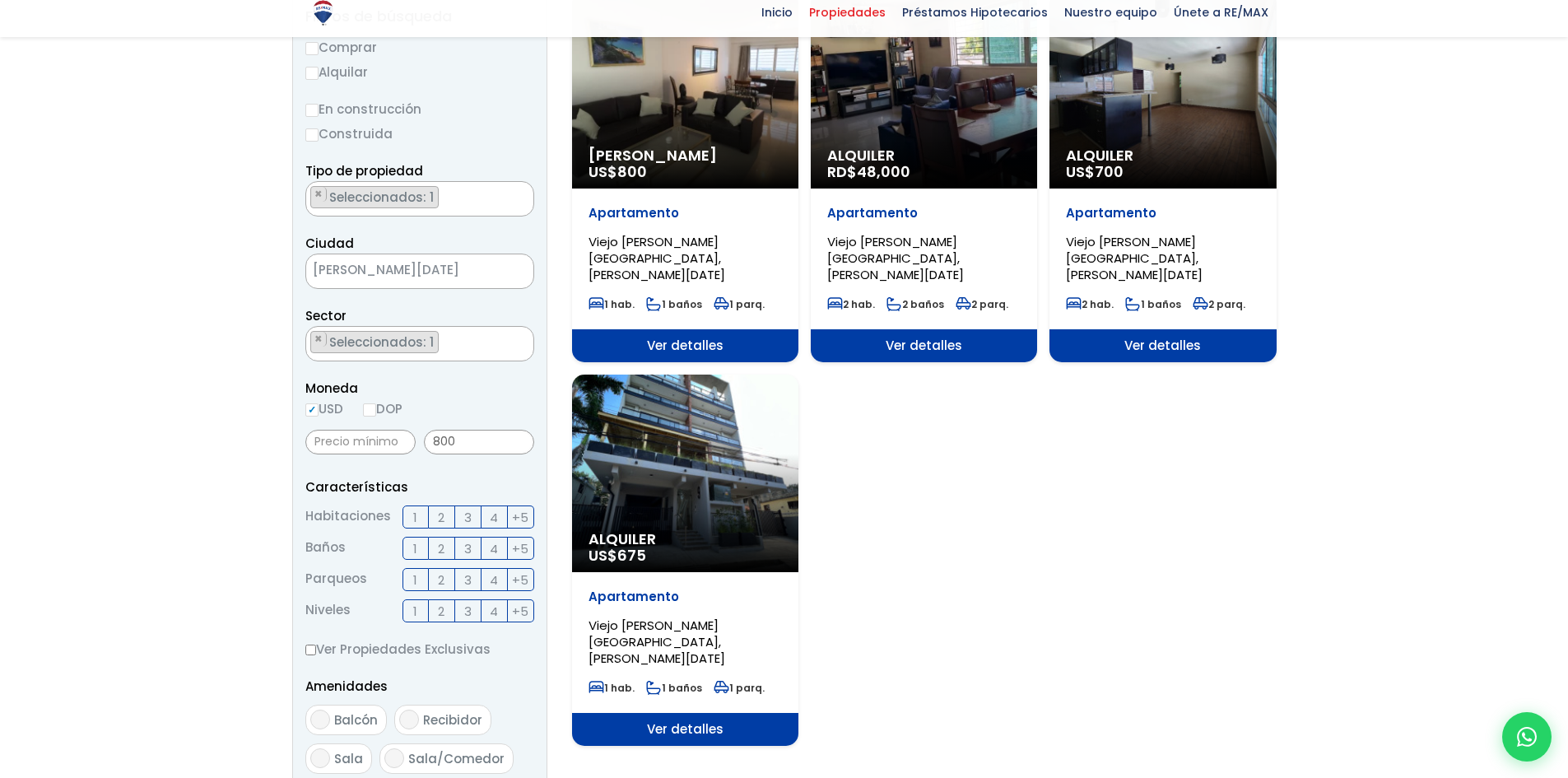
scroll to position [247, 0]
